Goal: Task Accomplishment & Management: Manage account settings

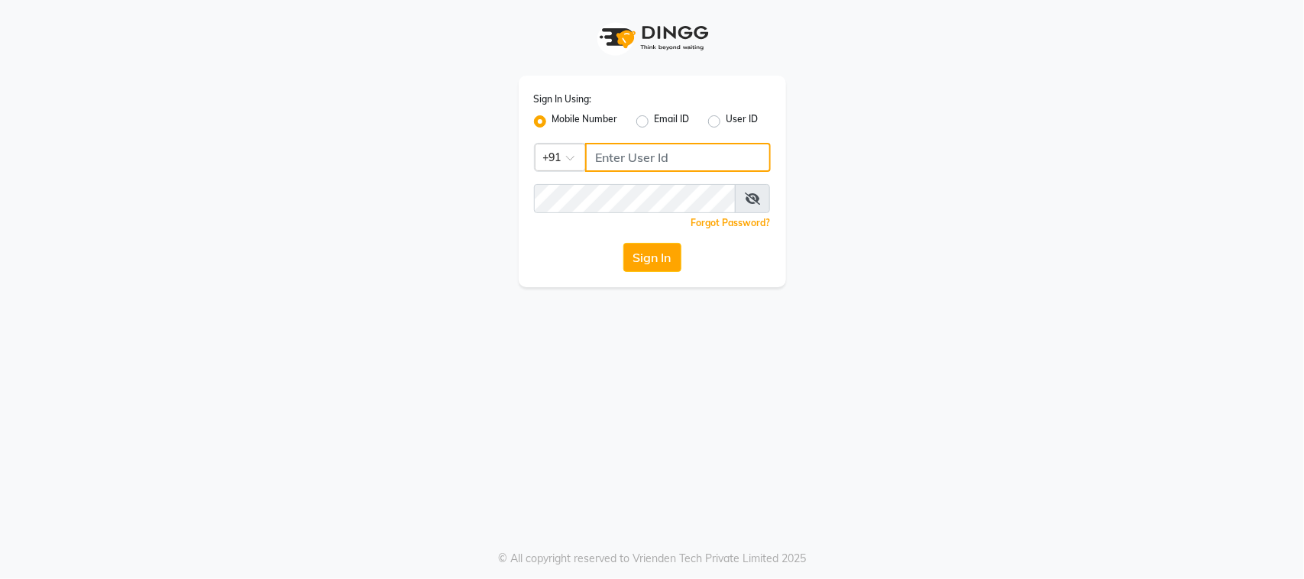
click at [674, 153] on input "Username" at bounding box center [678, 157] width 186 height 29
type input "9987871019"
click at [662, 258] on button "Sign In" at bounding box center [652, 257] width 58 height 29
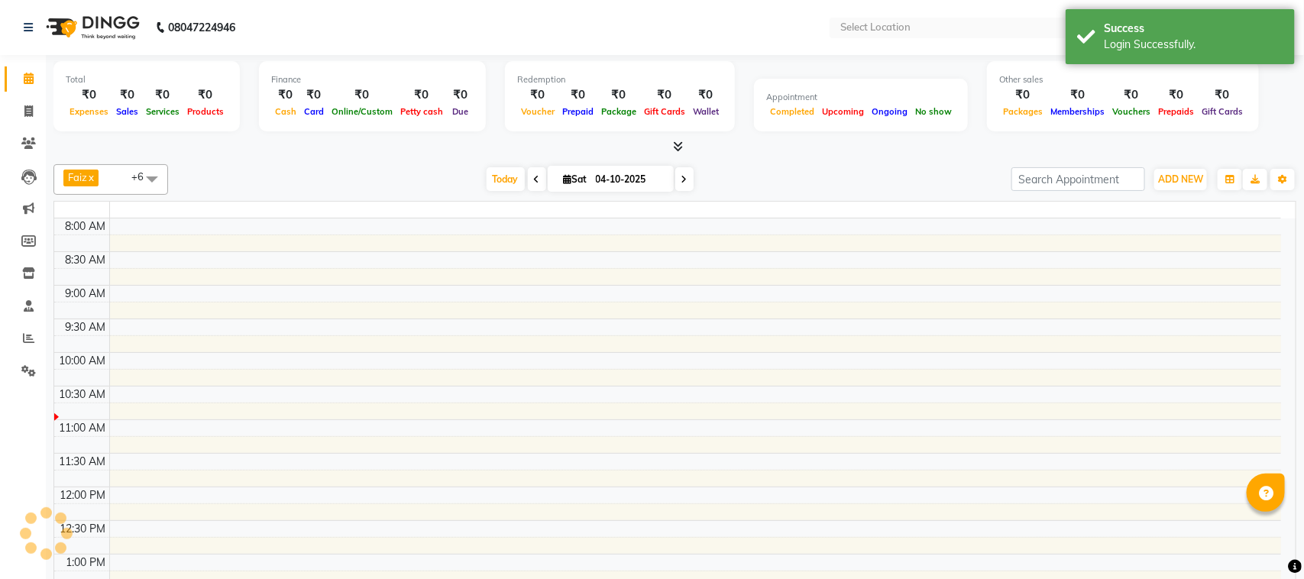
select select "en"
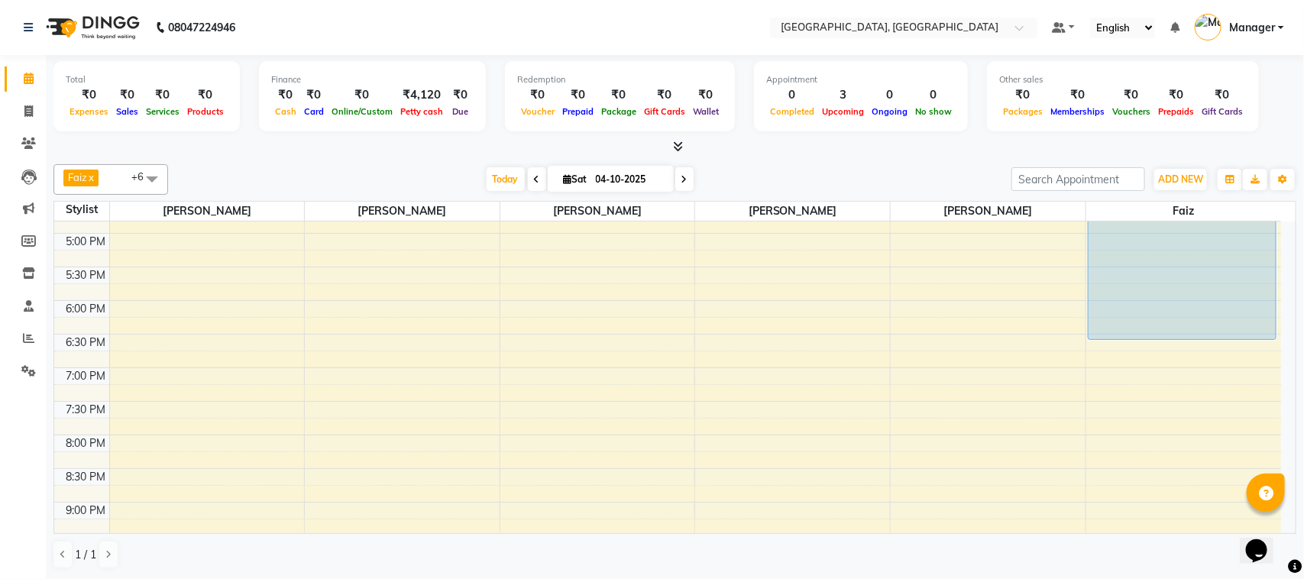
scroll to position [496, 0]
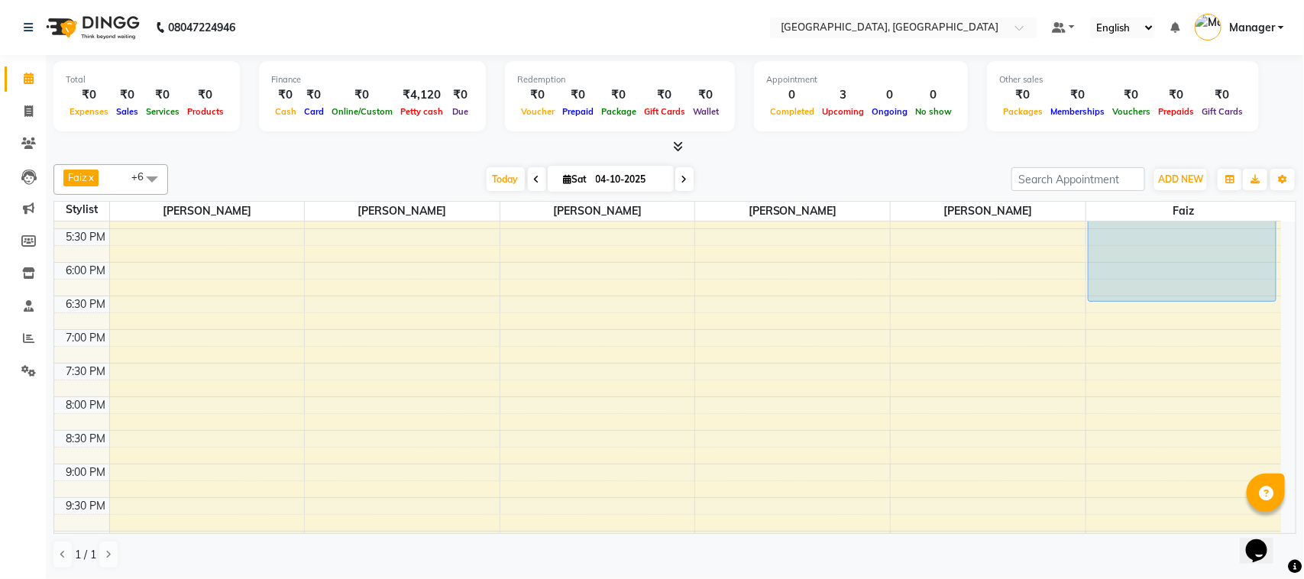
click at [1281, 523] on div "Opens Chat This icon Opens the chat window." at bounding box center [1263, 523] width 37 height 0
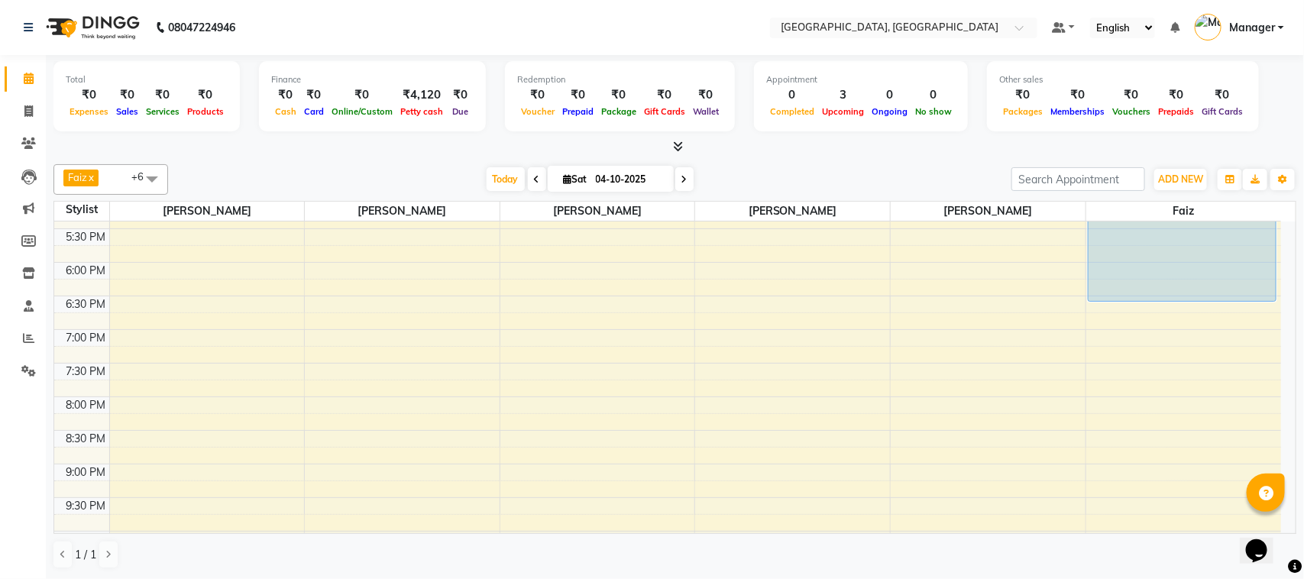
click at [1281, 523] on div "Opens Chat This icon Opens the chat window." at bounding box center [1263, 523] width 37 height 0
click at [1286, 517] on html "Opens Chat This icon Opens the chat window." at bounding box center [1263, 540] width 49 height 46
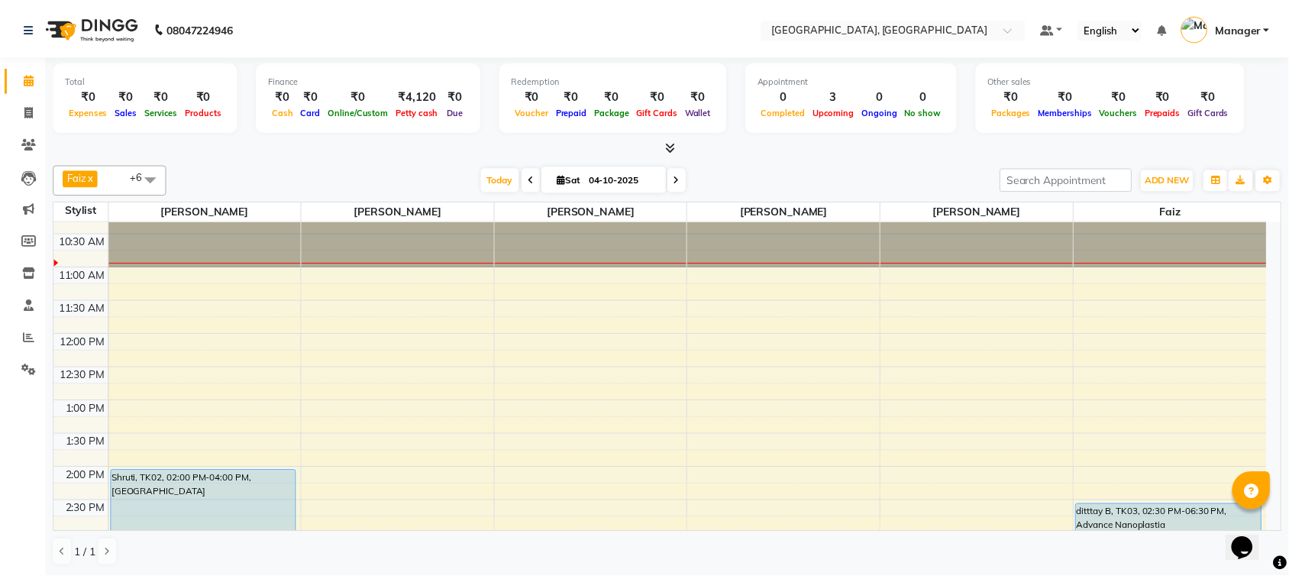
scroll to position [0, 0]
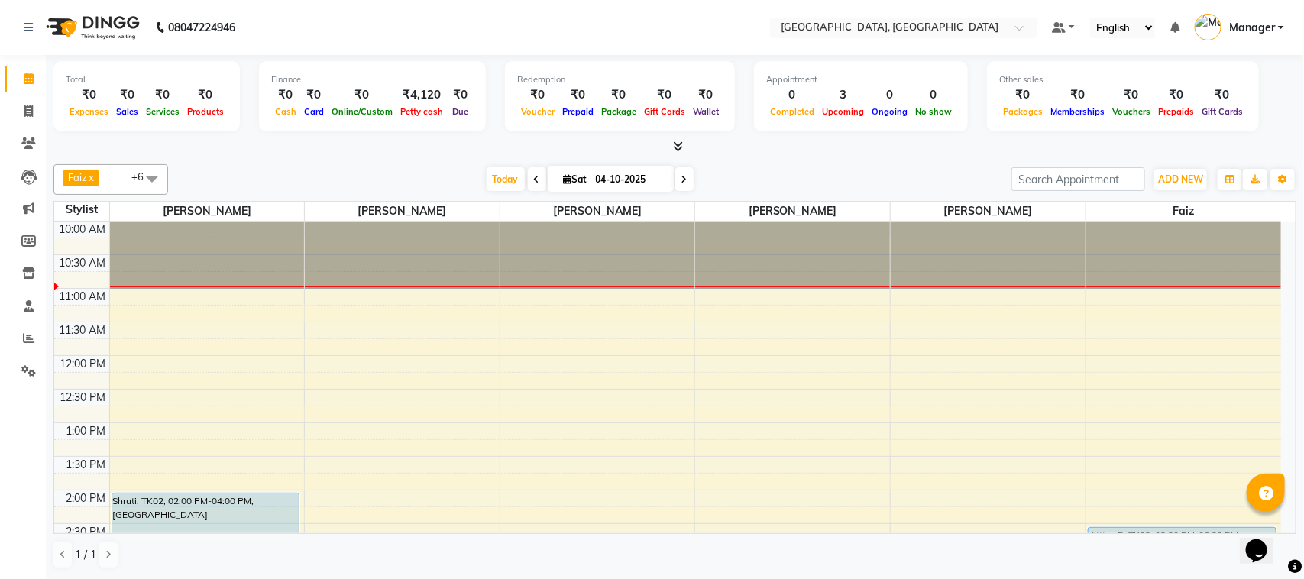
click at [534, 184] on icon at bounding box center [537, 179] width 6 height 9
type input "03-10-2025"
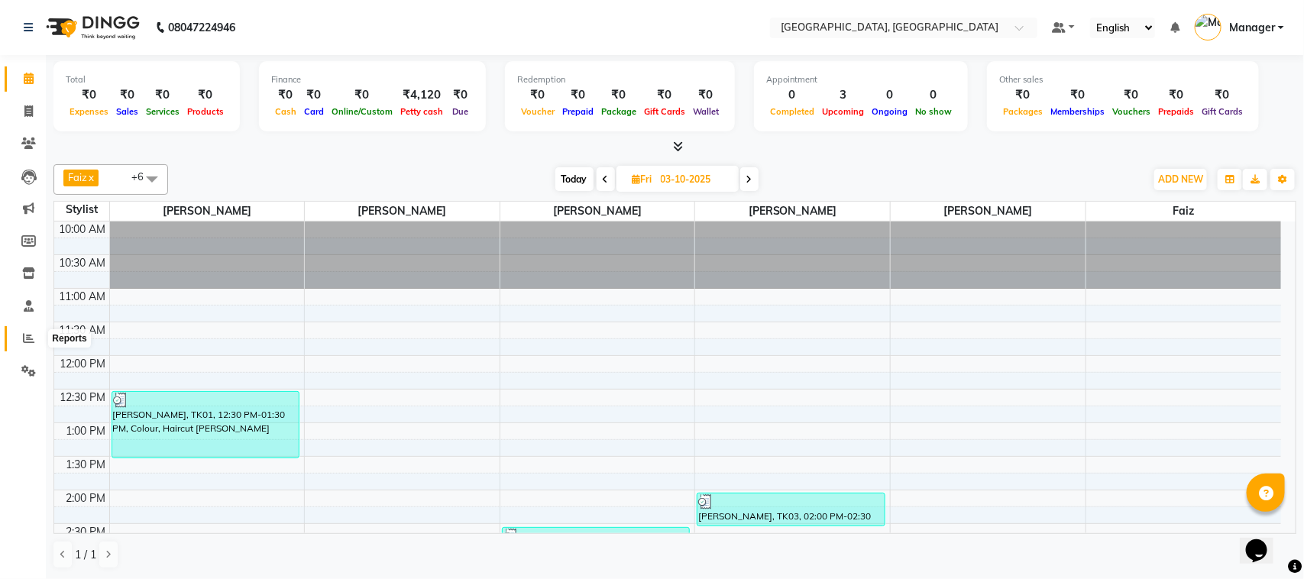
click at [27, 342] on icon at bounding box center [28, 337] width 11 height 11
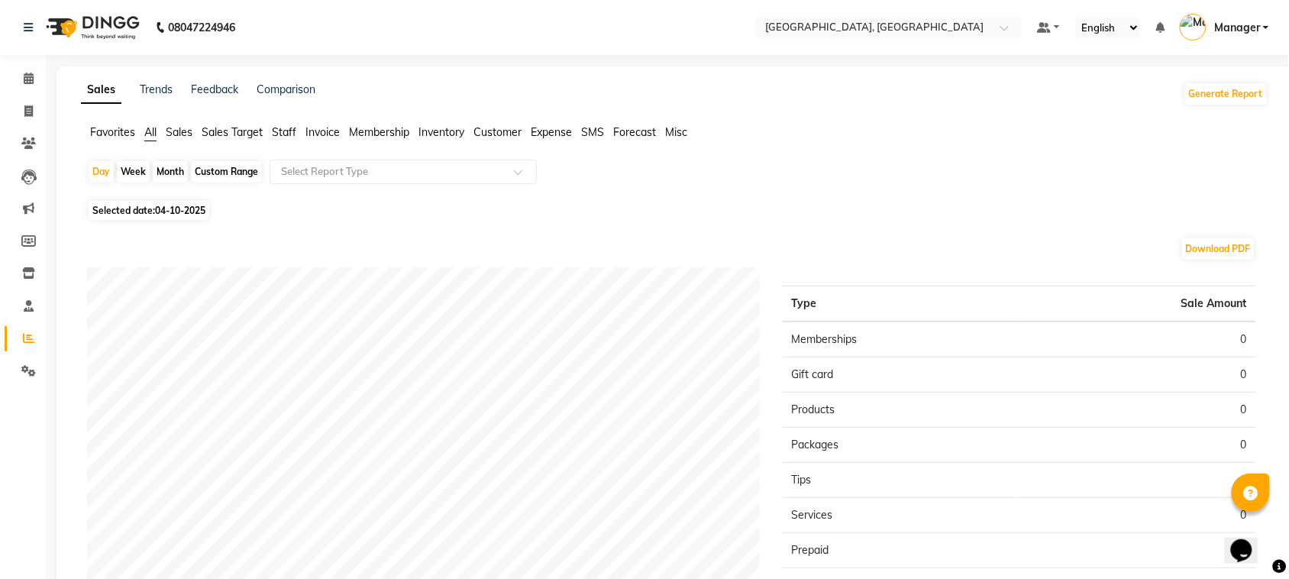
click at [144, 214] on span "Selected date: [DATE]" at bounding box center [149, 210] width 121 height 19
select select "10"
select select "2025"
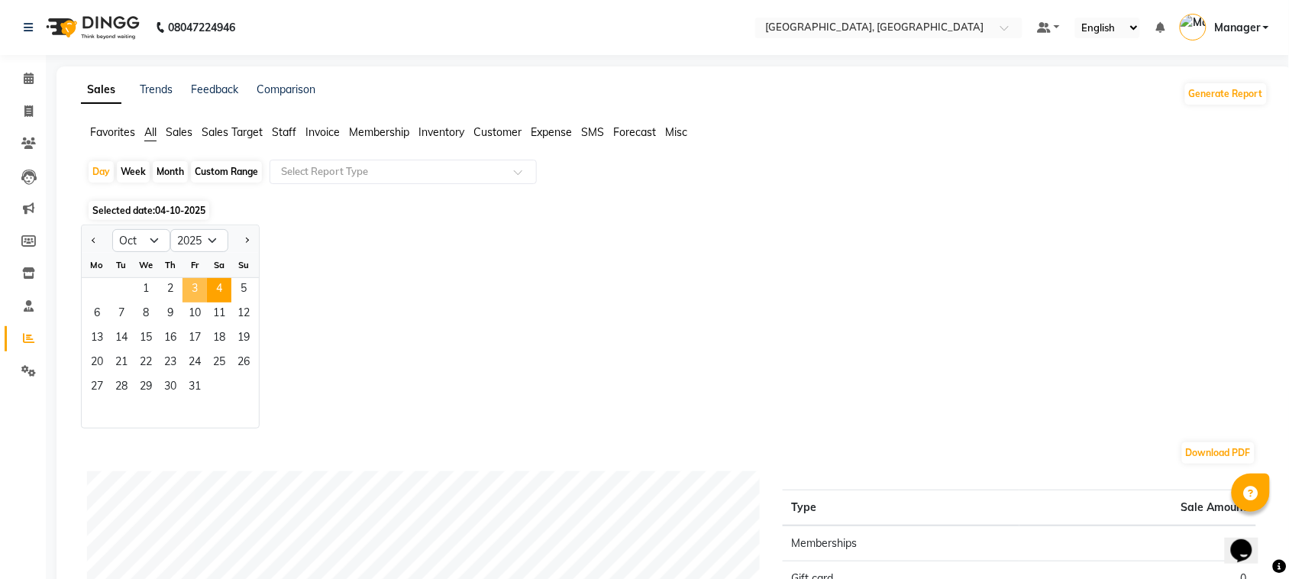
click at [192, 289] on span "3" at bounding box center [195, 290] width 24 height 24
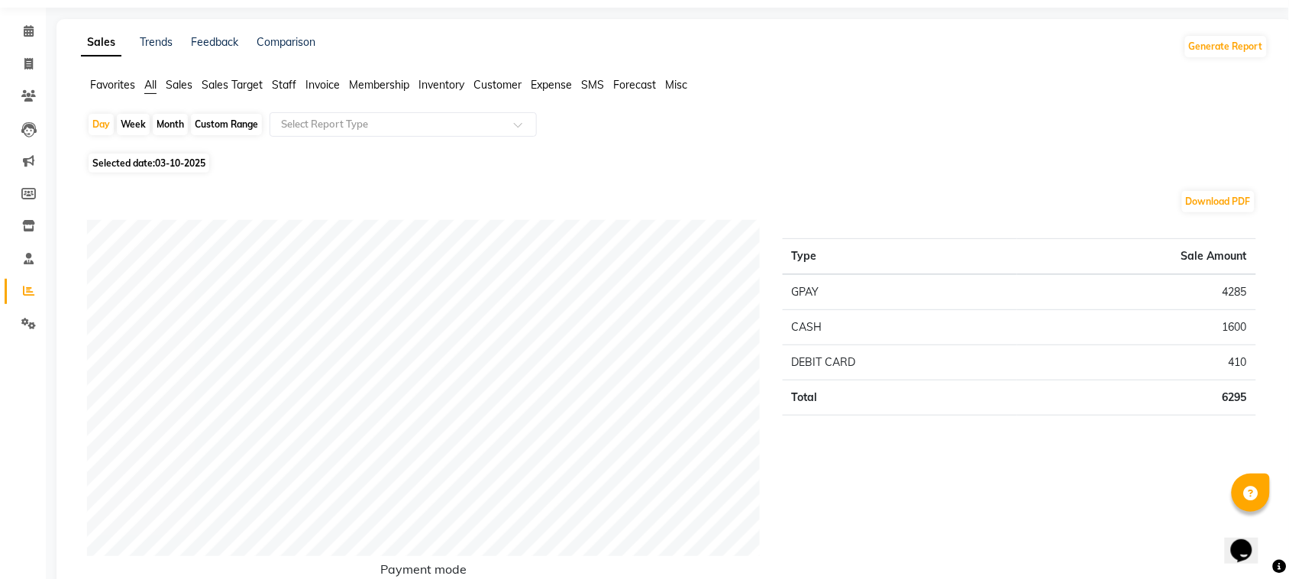
scroll to position [10, 0]
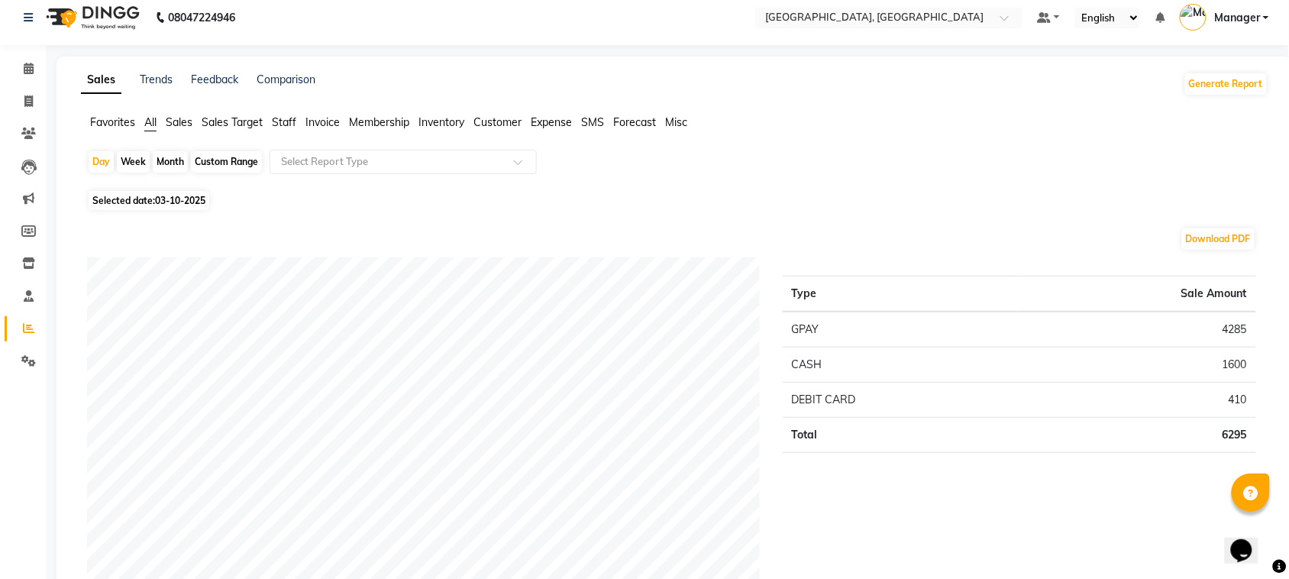
click at [157, 205] on span "03-10-2025" at bounding box center [180, 200] width 50 height 11
select select "10"
select select "2025"
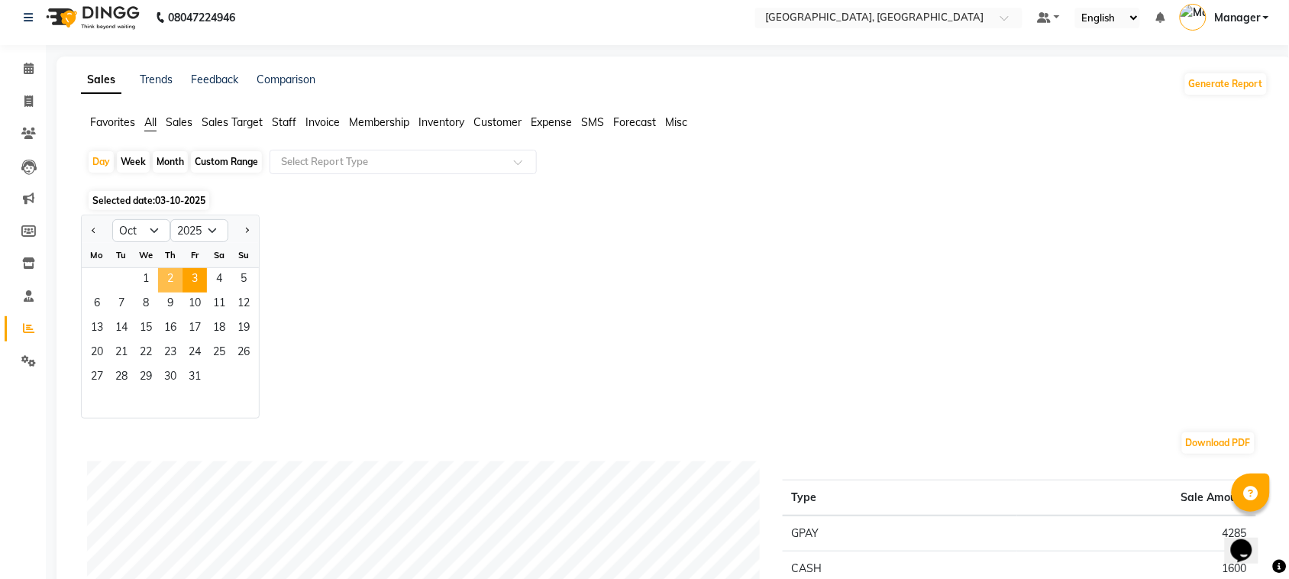
click at [166, 273] on span "2" at bounding box center [170, 280] width 24 height 24
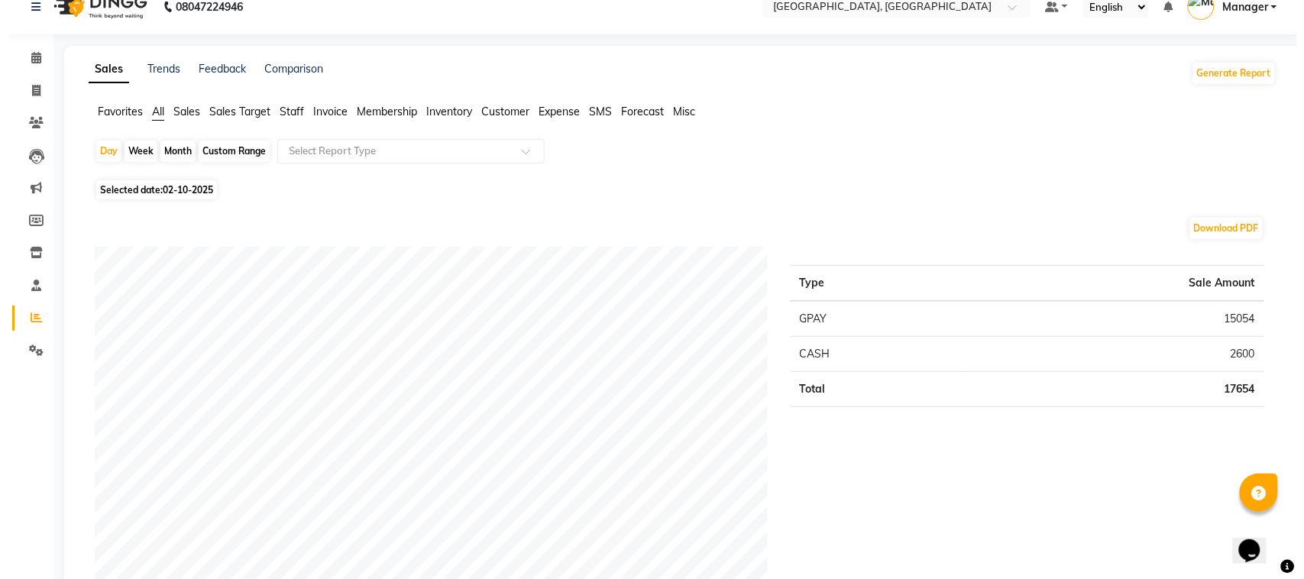
scroll to position [0, 0]
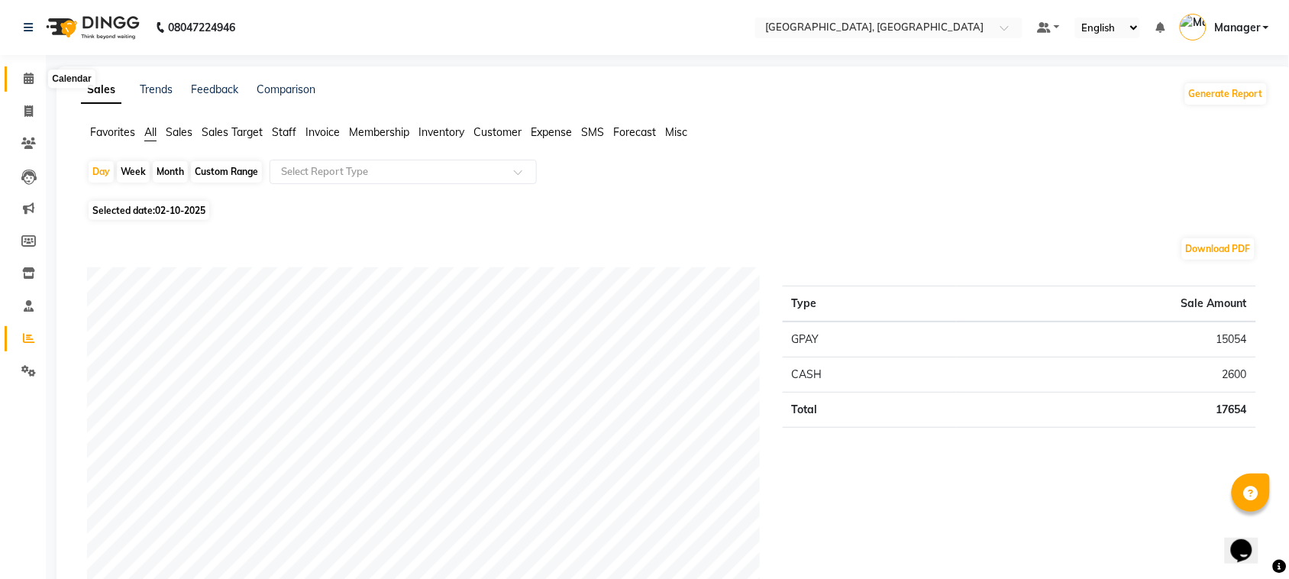
click at [32, 82] on icon at bounding box center [29, 78] width 10 height 11
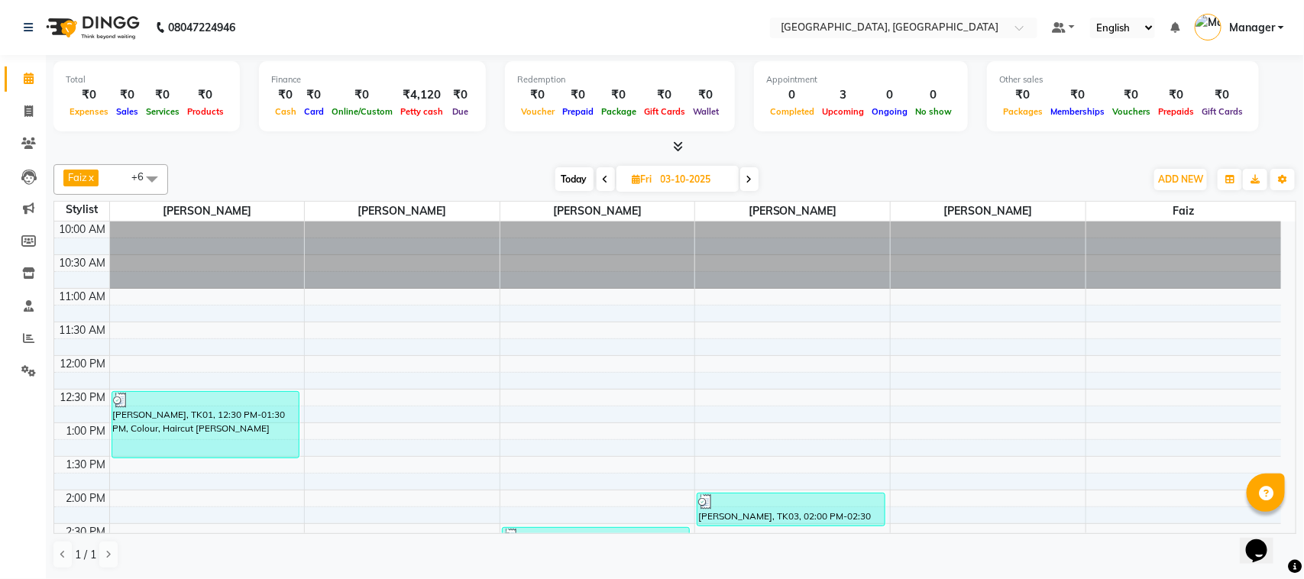
click at [750, 182] on icon at bounding box center [749, 179] width 6 height 9
type input "04-10-2025"
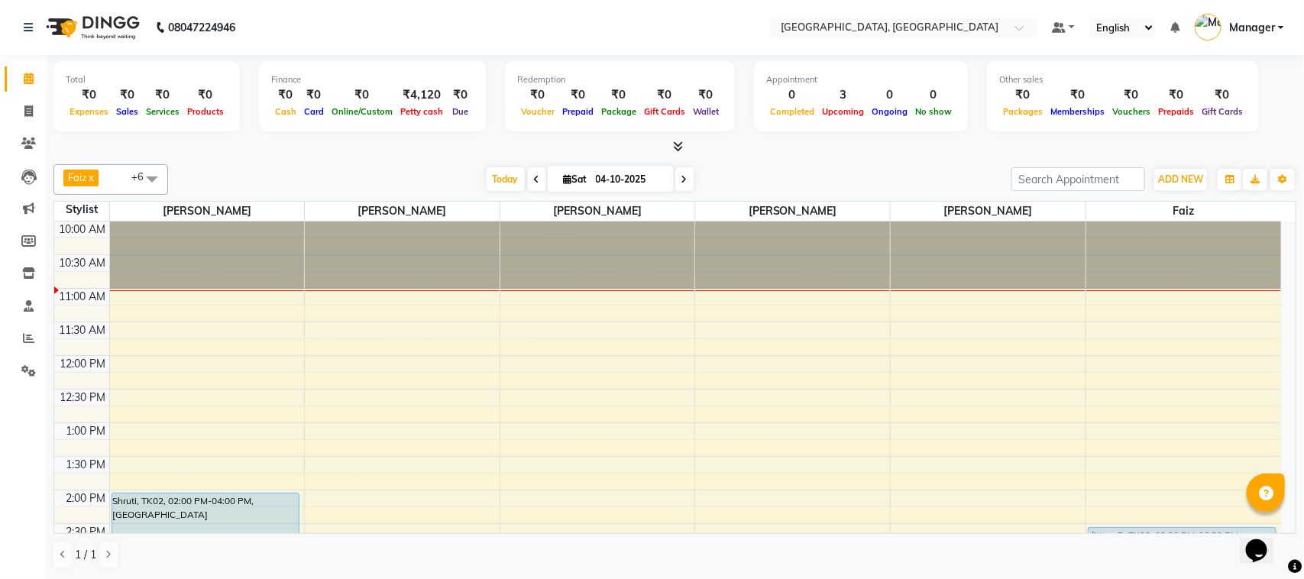
click at [922, 147] on div at bounding box center [674, 147] width 1242 height 16
